Goal: Use online tool/utility: Utilize a website feature to perform a specific function

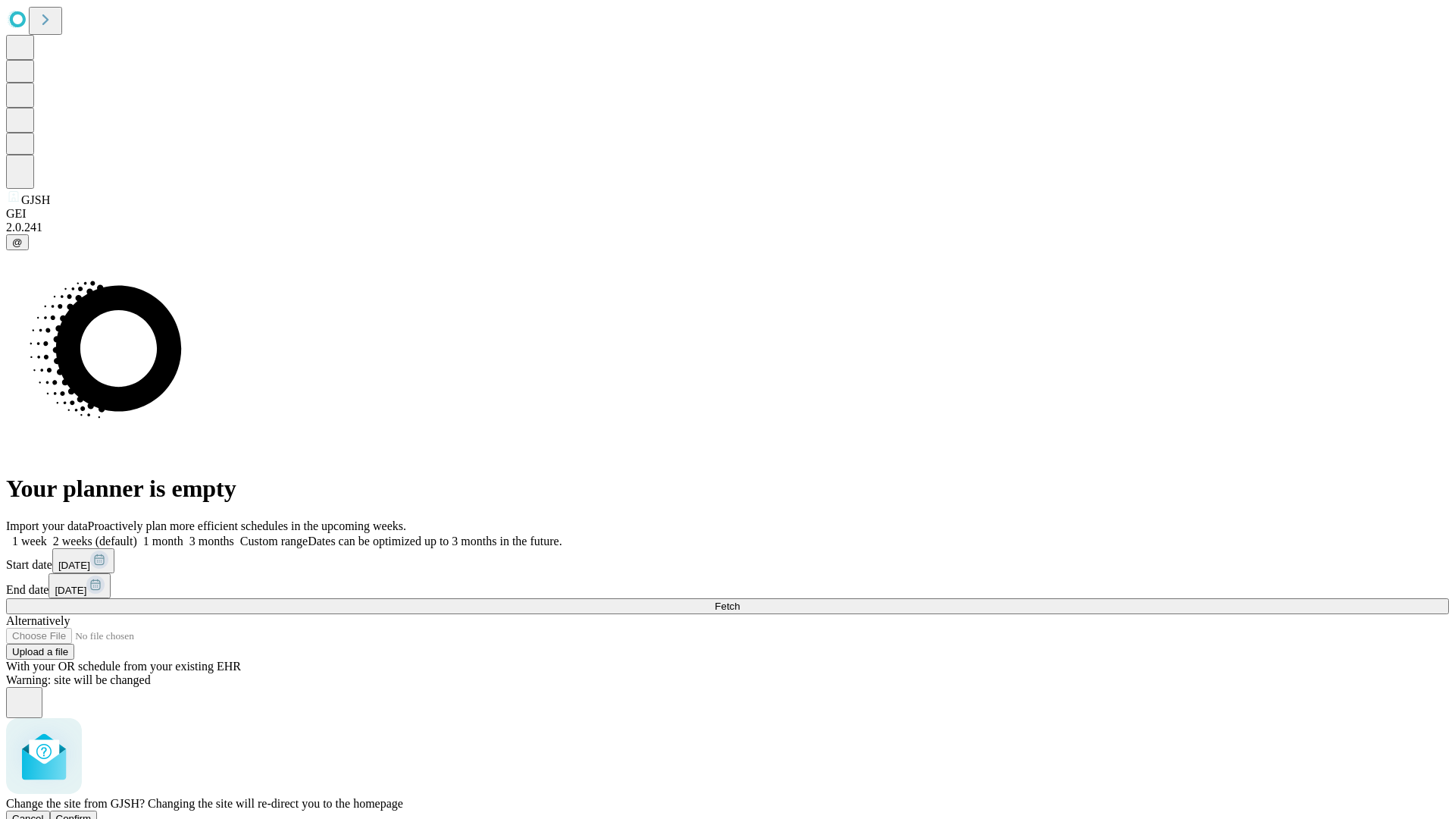
click at [92, 813] on span "Confirm" at bounding box center [74, 818] width 36 height 11
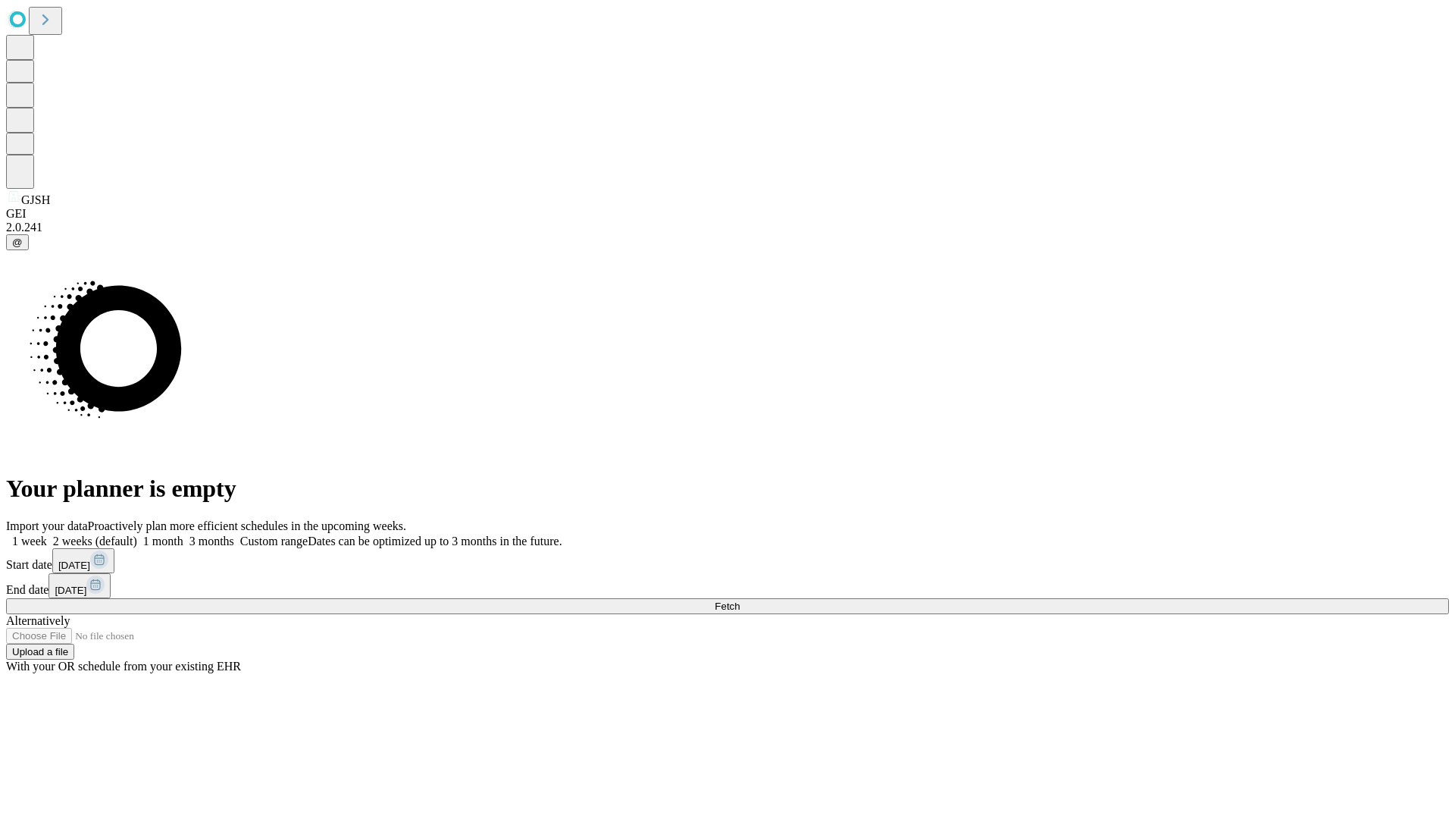
click at [183, 534] on label "1 month" at bounding box center [160, 540] width 46 height 13
click at [740, 600] on span "Fetch" at bounding box center [727, 605] width 25 height 11
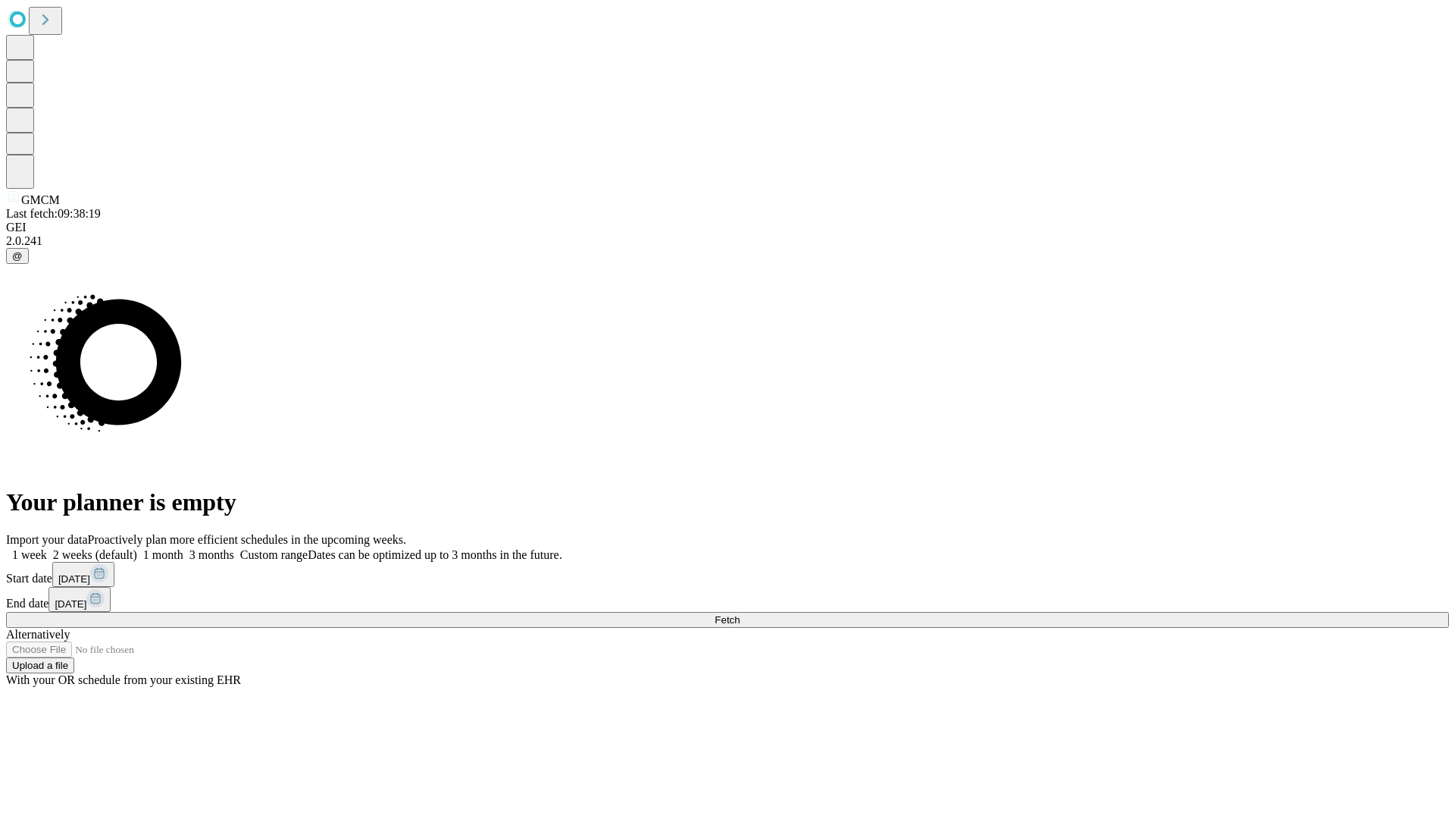
click at [740, 614] on span "Fetch" at bounding box center [727, 619] width 25 height 11
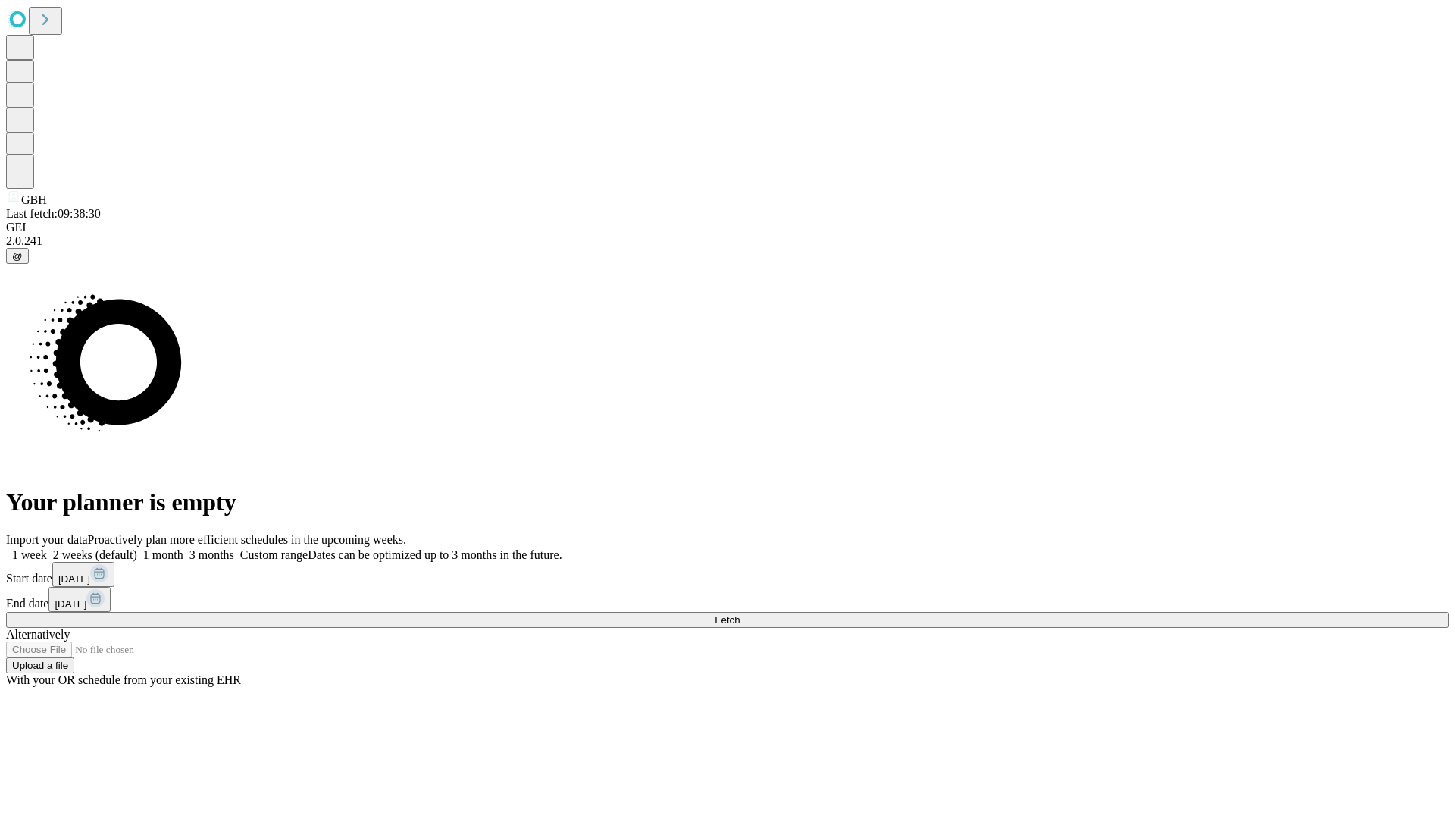
click at [740, 614] on span "Fetch" at bounding box center [727, 619] width 25 height 11
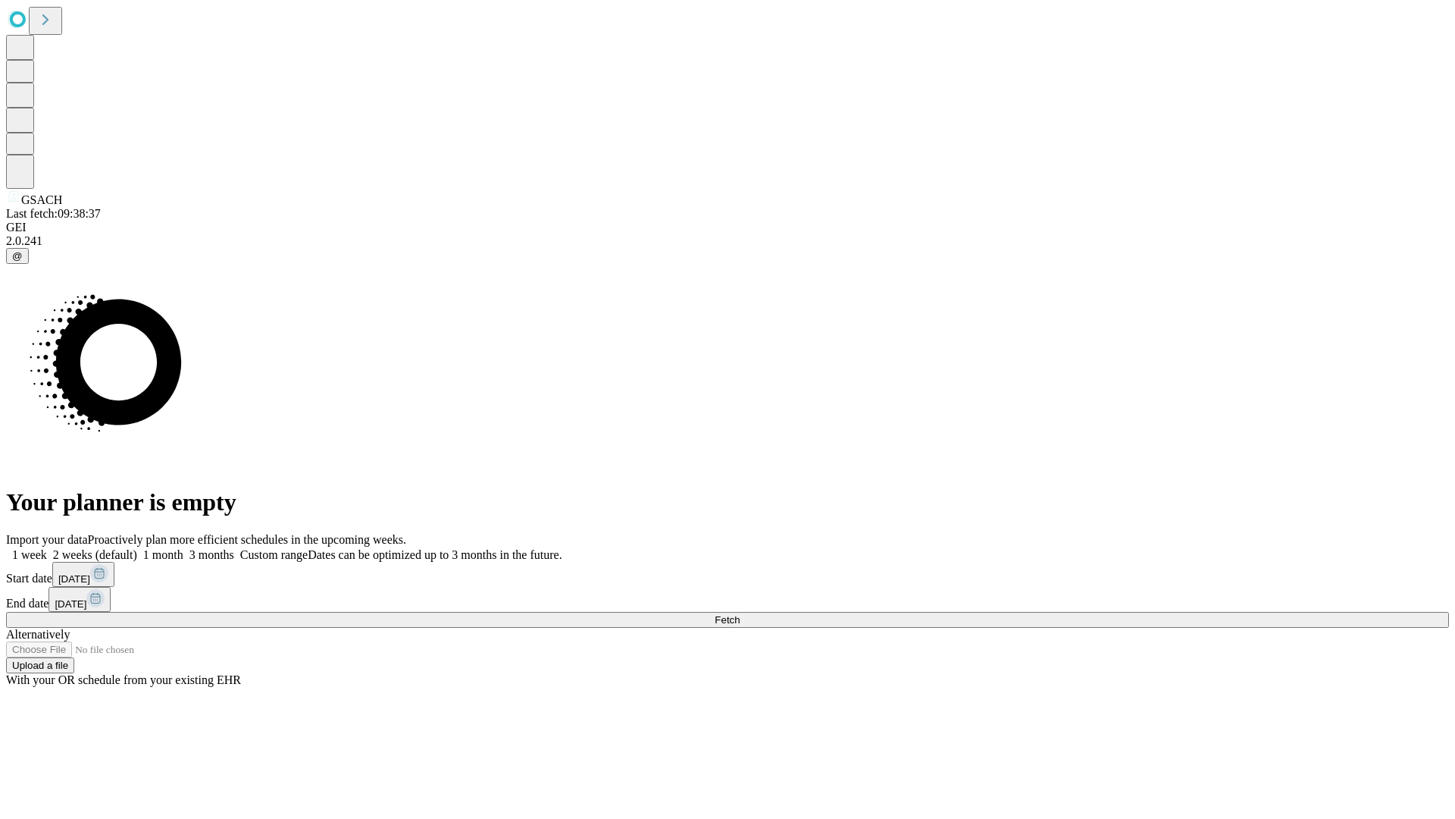
click at [183, 548] on label "1 month" at bounding box center [160, 554] width 46 height 13
click at [740, 614] on span "Fetch" at bounding box center [727, 619] width 25 height 11
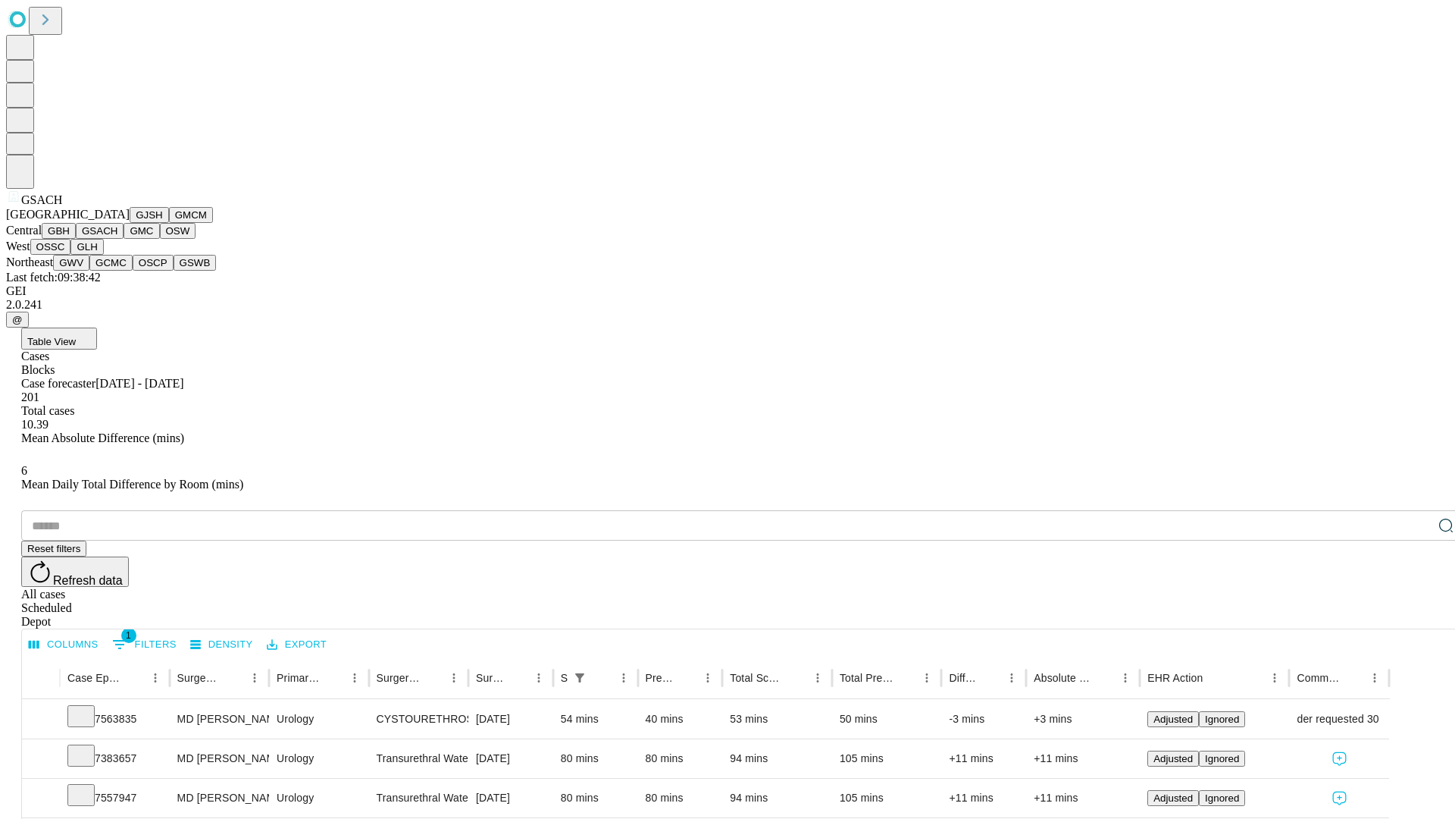
click at [124, 239] on button "GMC" at bounding box center [142, 231] width 36 height 16
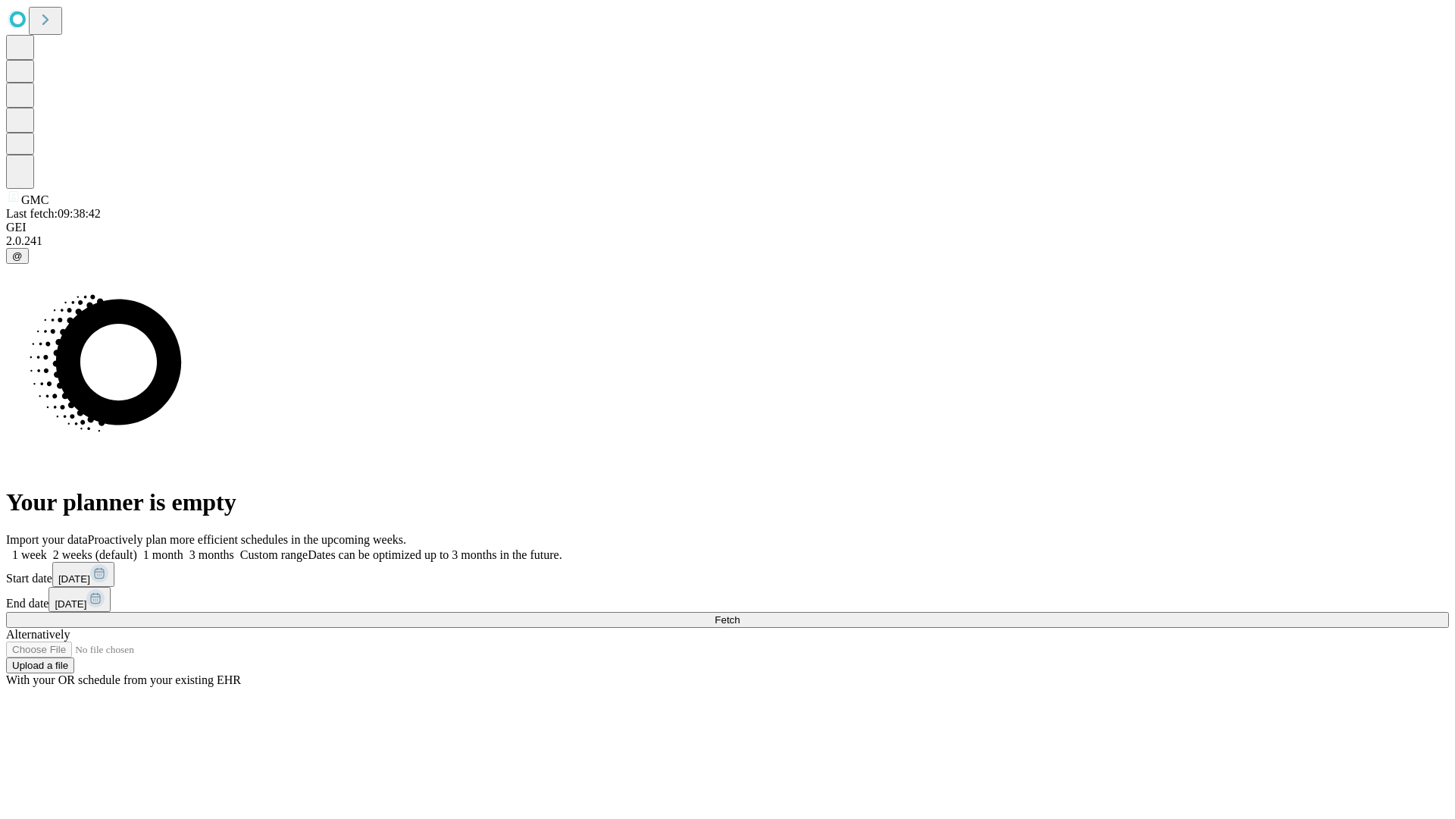
click at [183, 548] on label "1 month" at bounding box center [160, 554] width 46 height 13
click at [740, 614] on span "Fetch" at bounding box center [727, 619] width 25 height 11
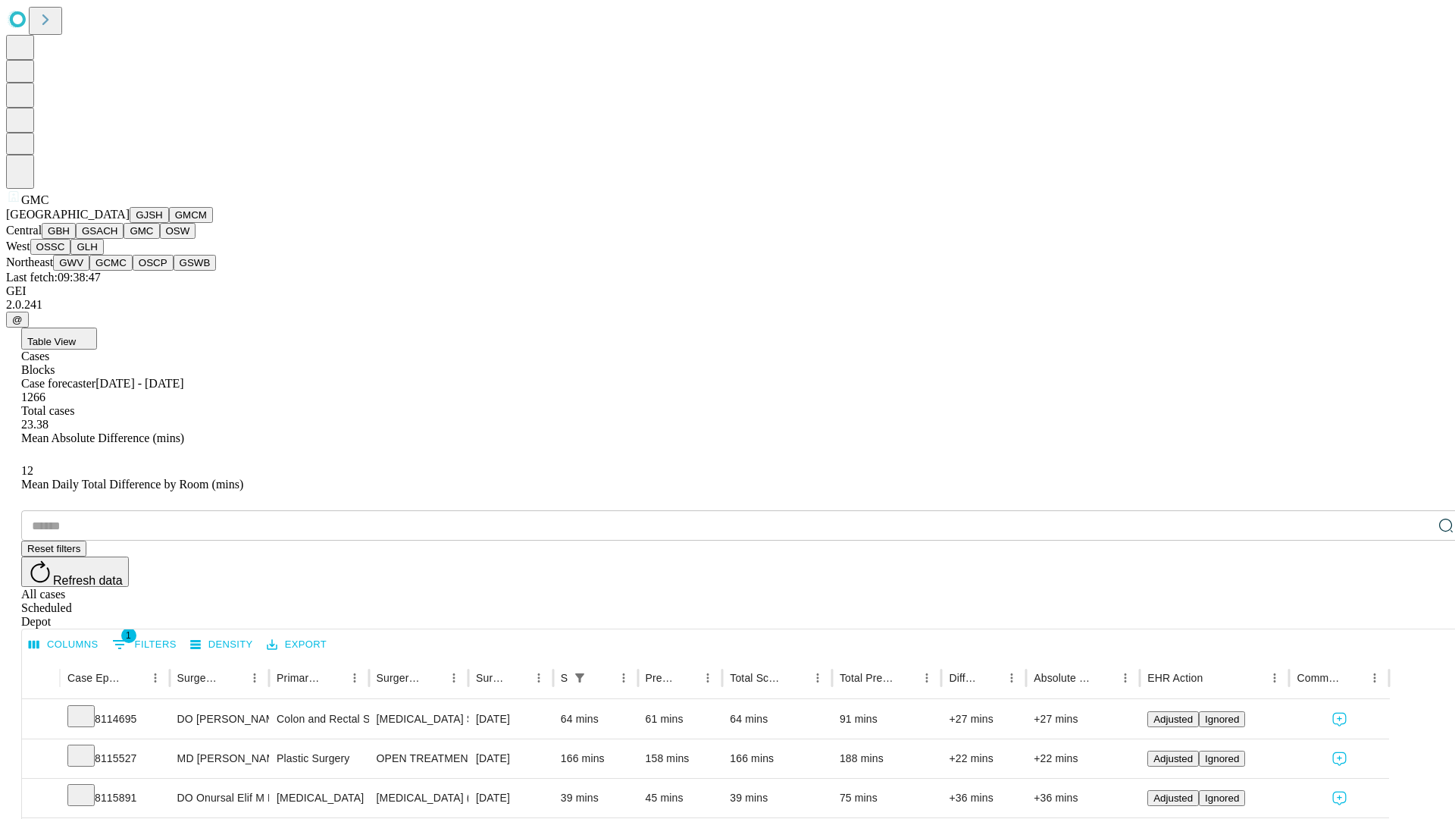
click at [160, 239] on button "OSW" at bounding box center [178, 231] width 36 height 16
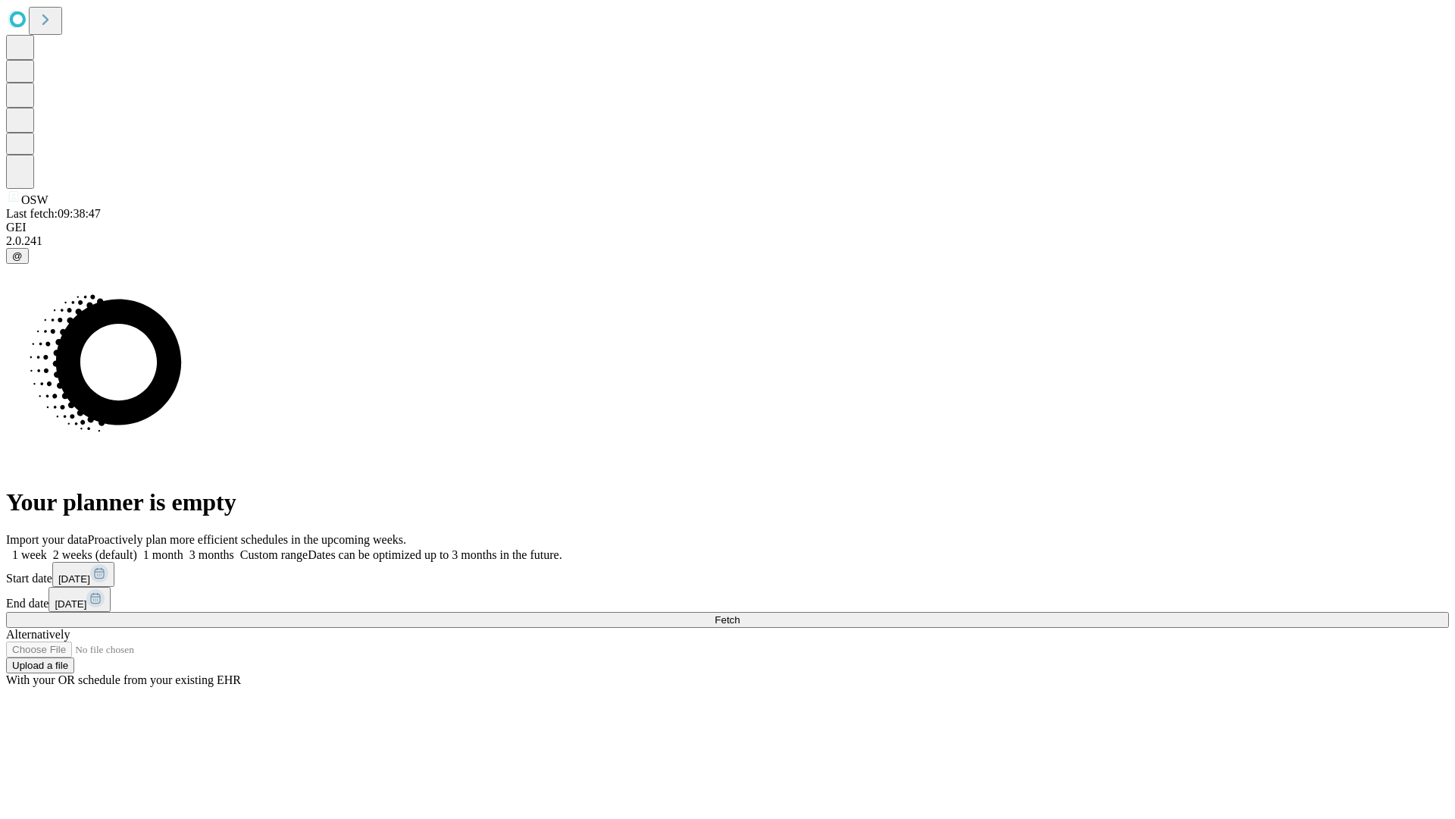
click at [183, 548] on label "1 month" at bounding box center [160, 554] width 46 height 13
click at [740, 614] on span "Fetch" at bounding box center [727, 619] width 25 height 11
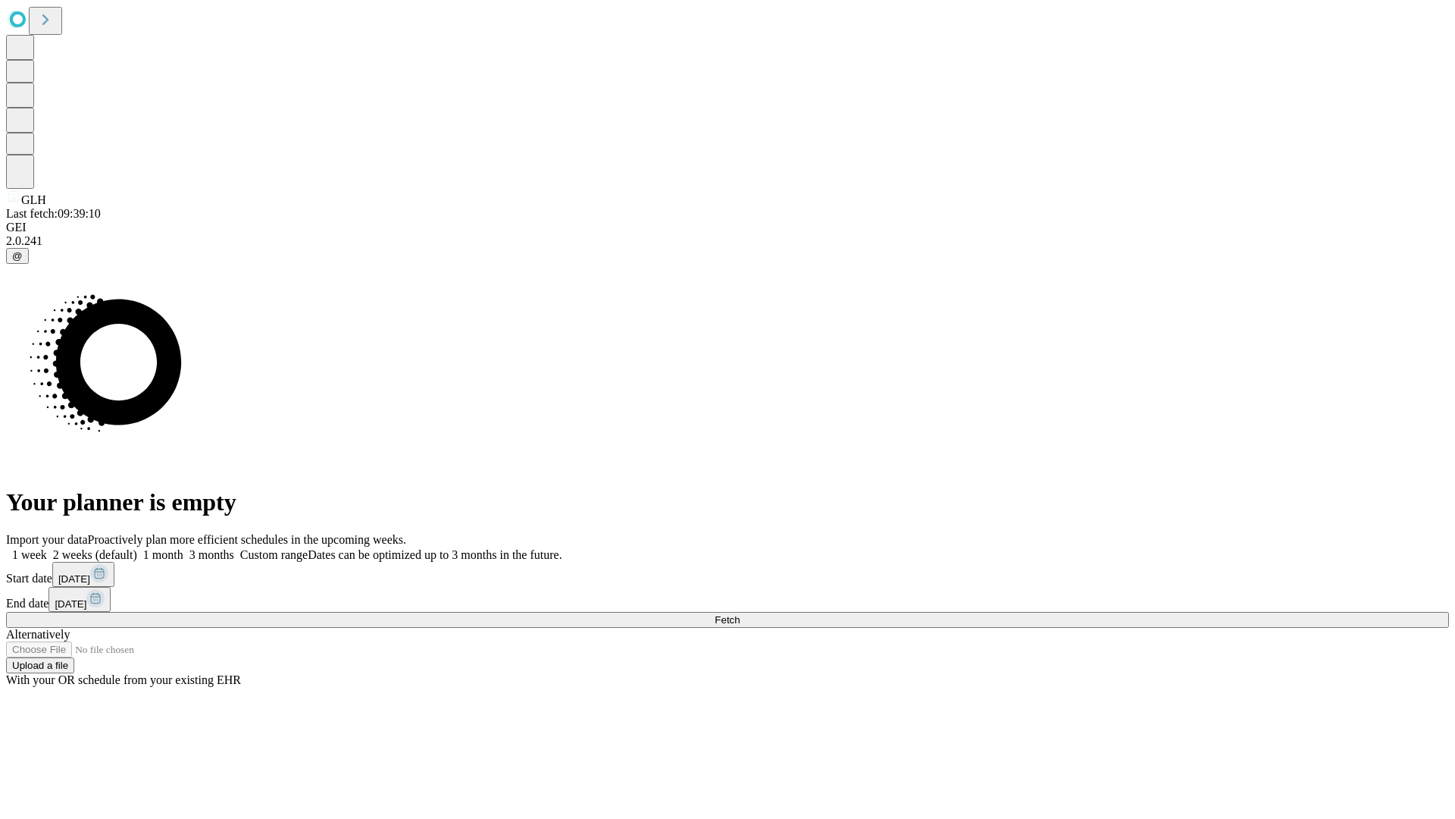
click at [740, 614] on span "Fetch" at bounding box center [727, 619] width 25 height 11
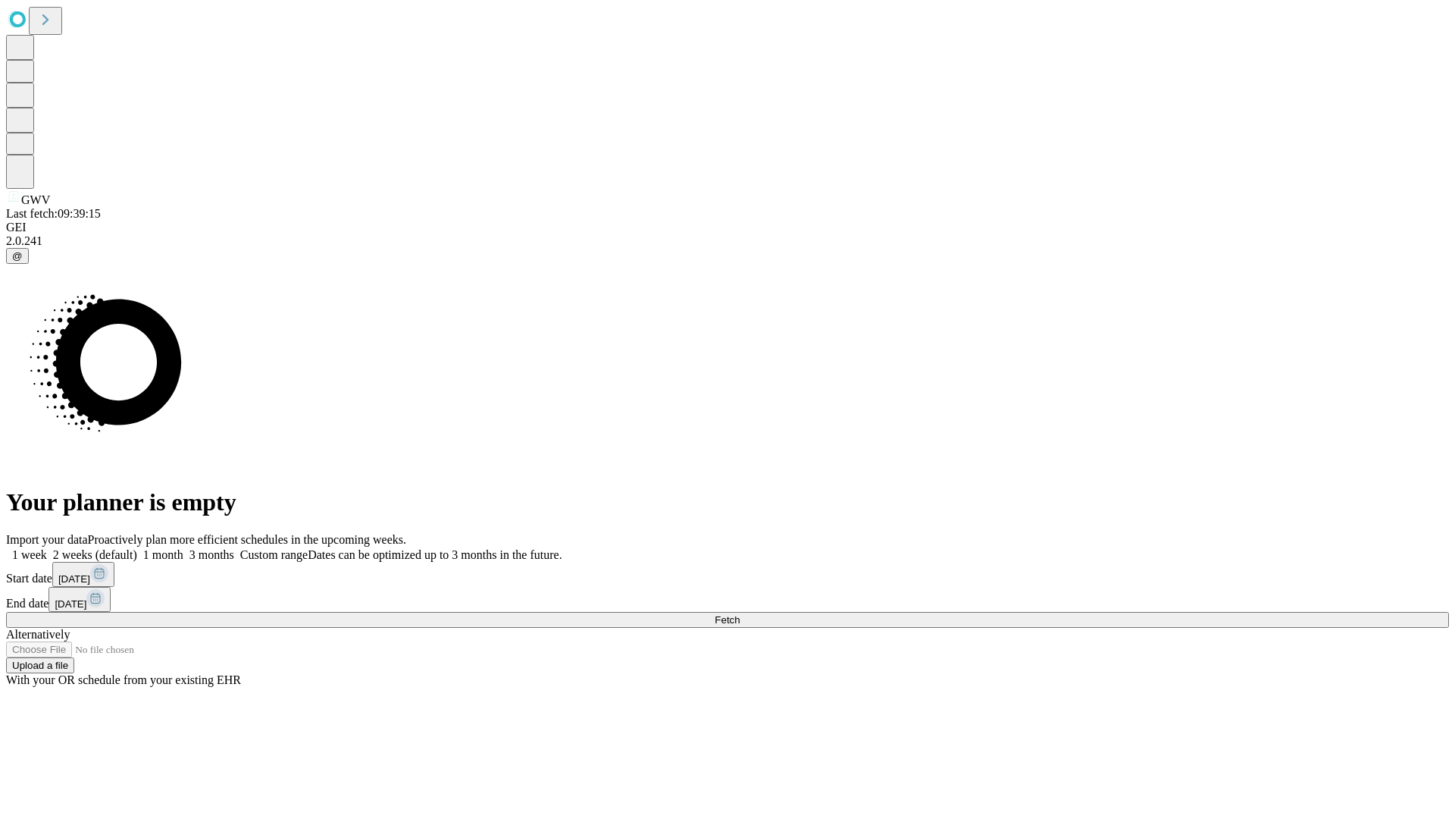
click at [740, 614] on span "Fetch" at bounding box center [727, 619] width 25 height 11
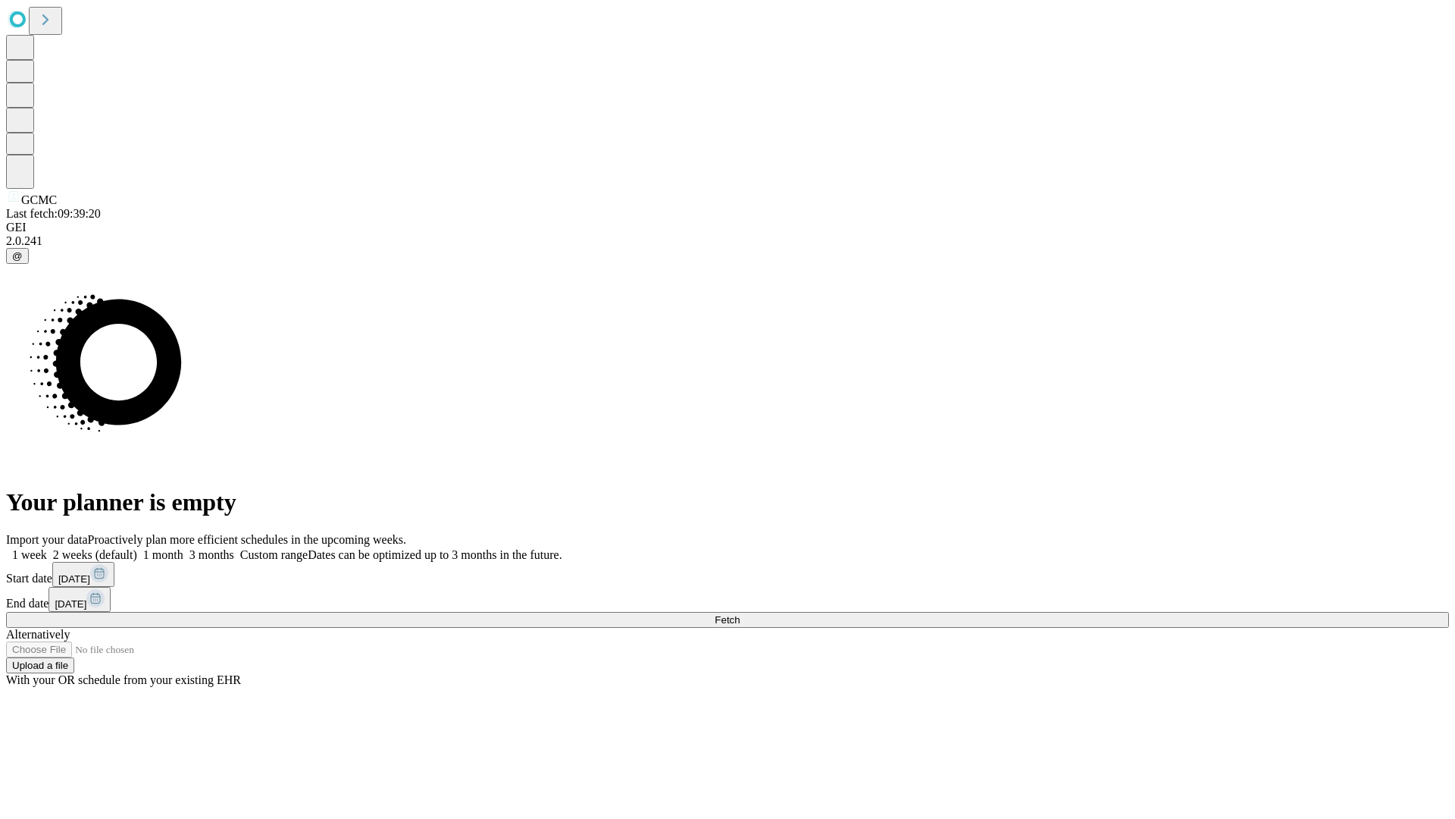
click at [183, 548] on label "1 month" at bounding box center [160, 554] width 46 height 13
click at [740, 614] on span "Fetch" at bounding box center [727, 619] width 25 height 11
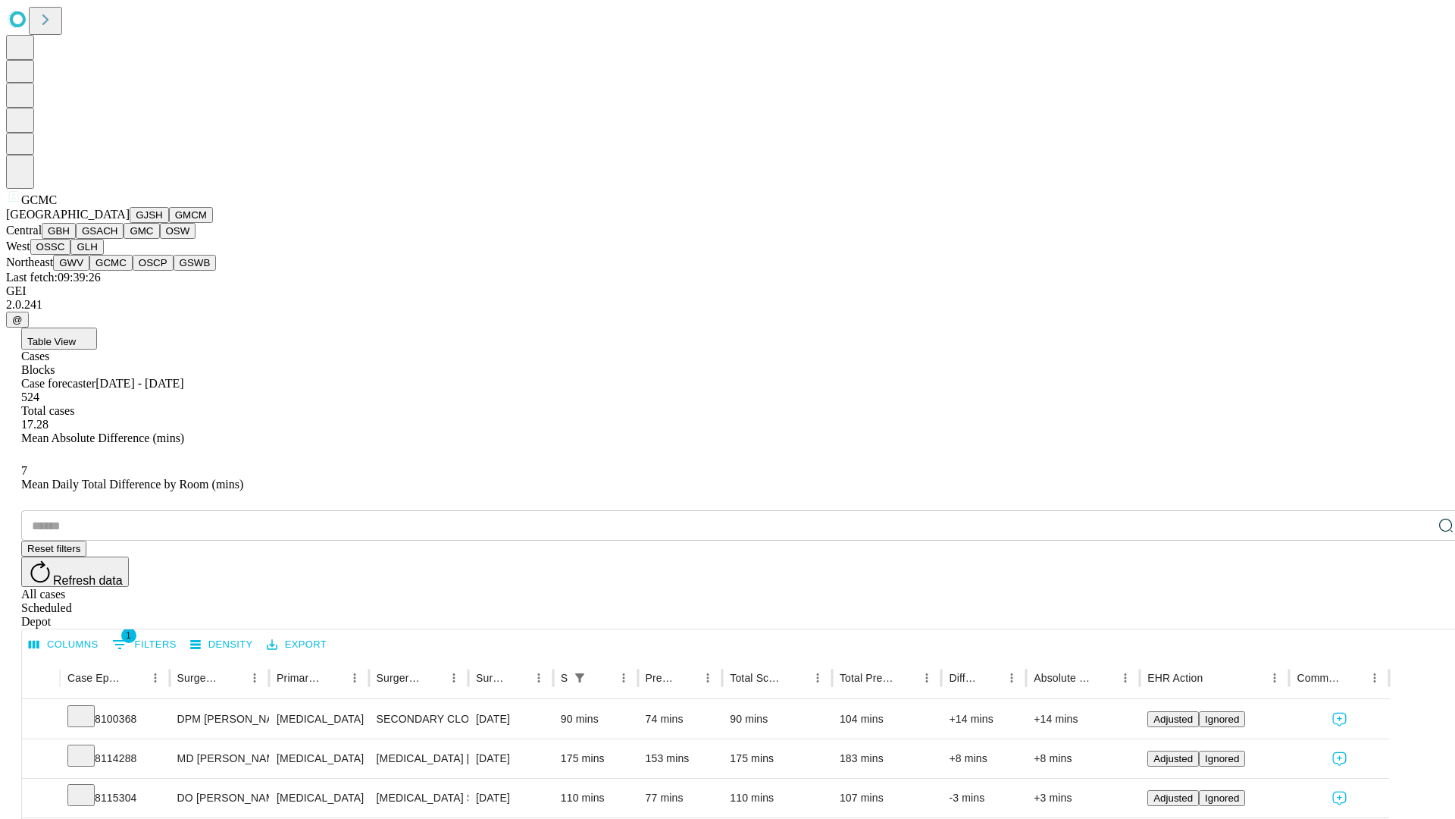
click at [133, 271] on button "OSCP" at bounding box center [153, 263] width 41 height 16
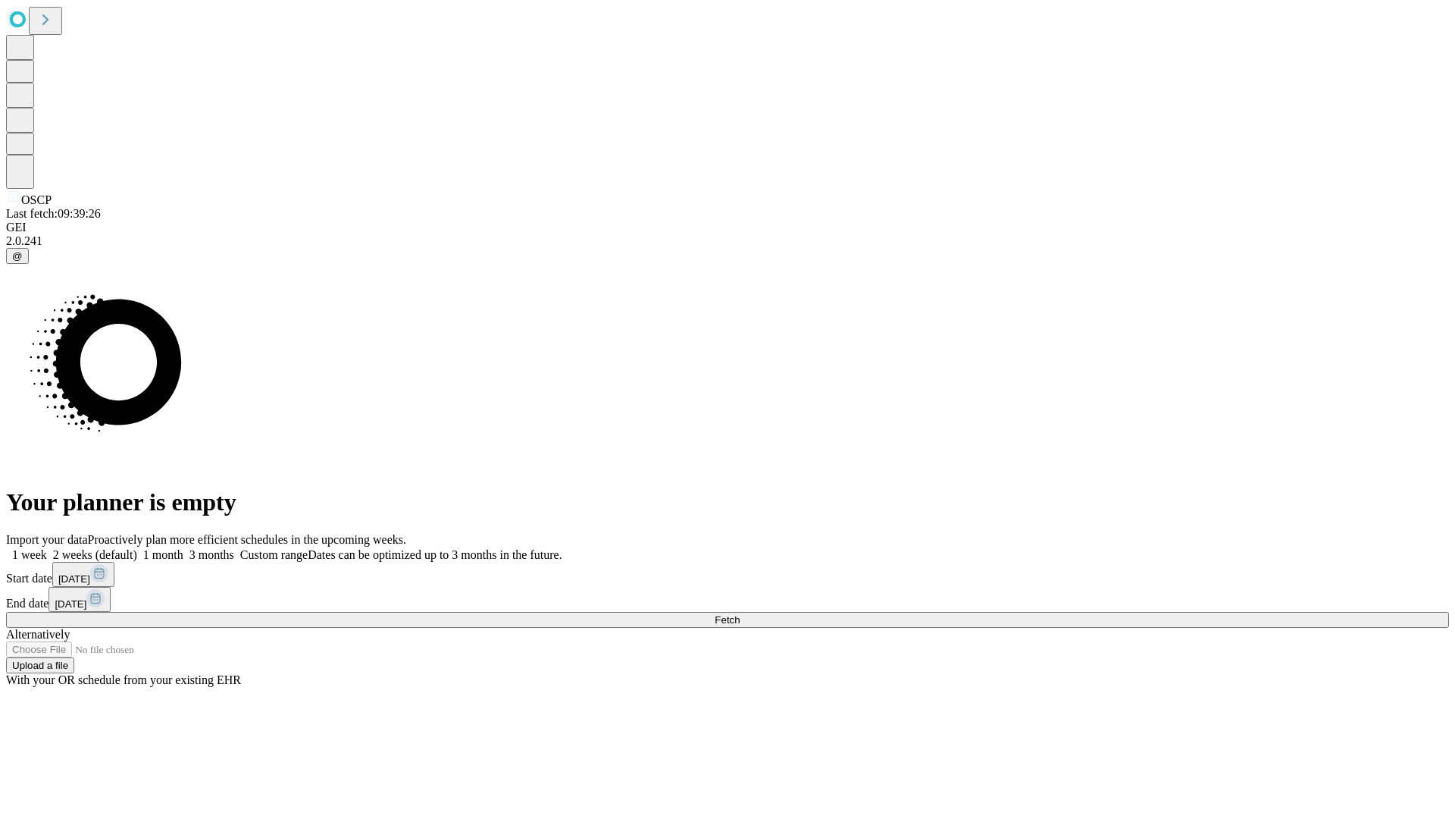
click at [183, 548] on label "1 month" at bounding box center [160, 554] width 46 height 13
click at [740, 614] on span "Fetch" at bounding box center [727, 619] width 25 height 11
